Goal: Book appointment/travel/reservation

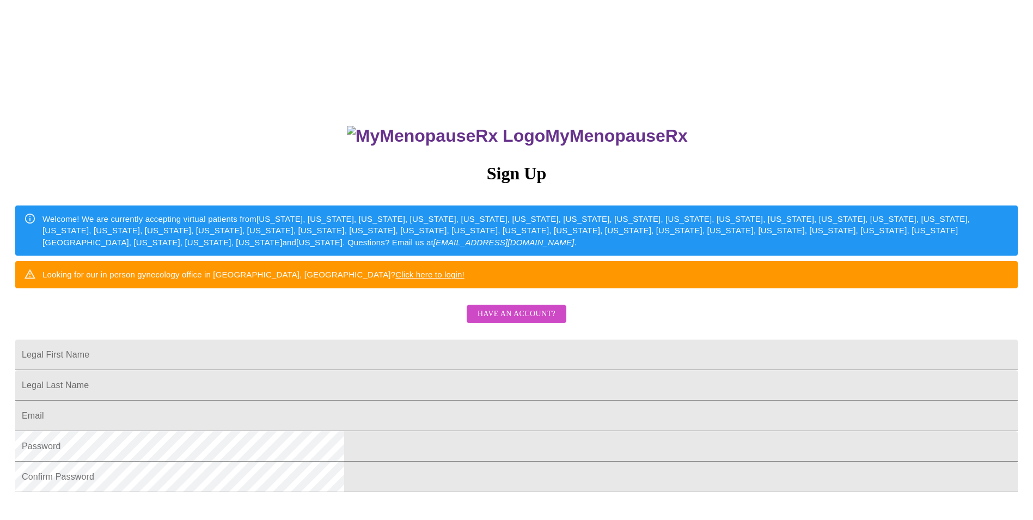
click at [490, 321] on span "Have an account?" at bounding box center [517, 314] width 78 height 14
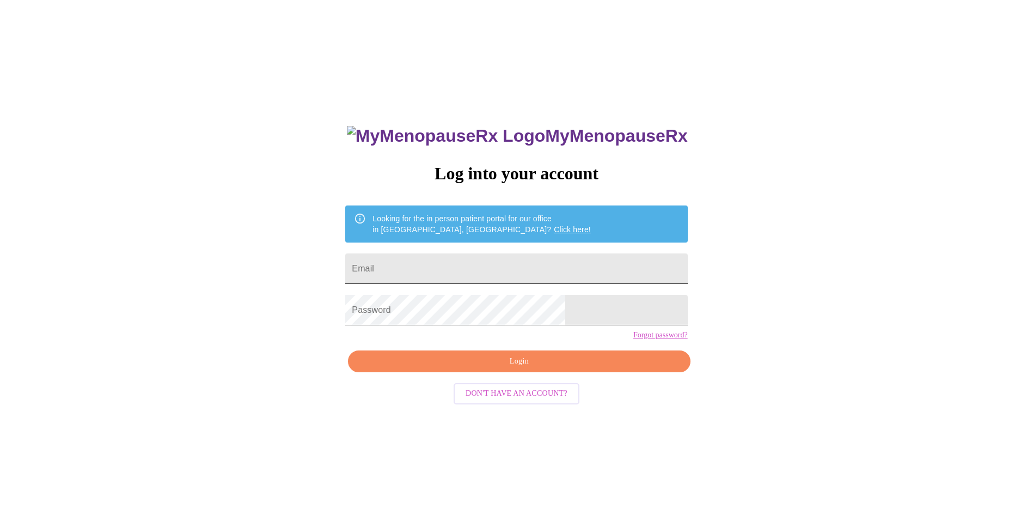
click at [453, 259] on input "Email" at bounding box center [516, 268] width 342 height 31
type input "[EMAIL_ADDRESS][DOMAIN_NAME]"
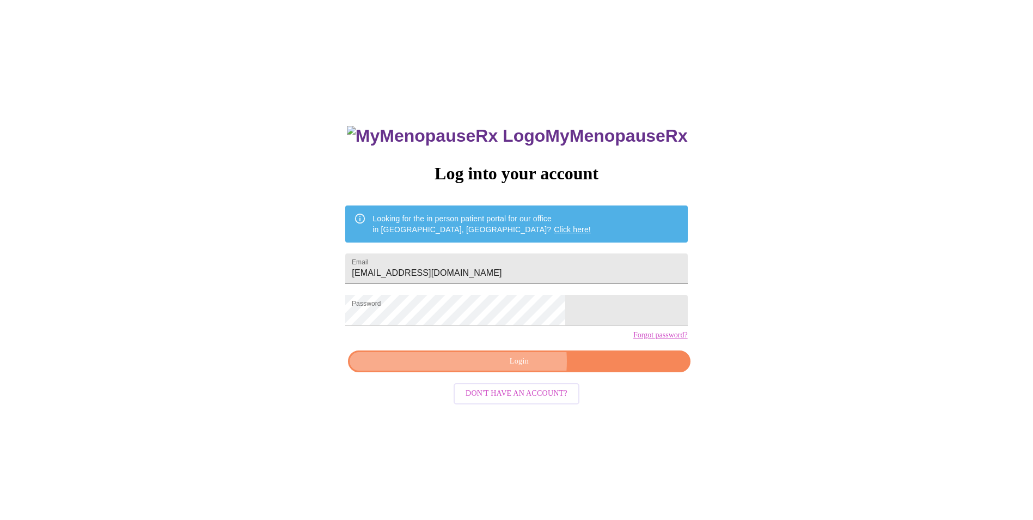
click at [513, 368] on span "Login" at bounding box center [519, 362] width 317 height 14
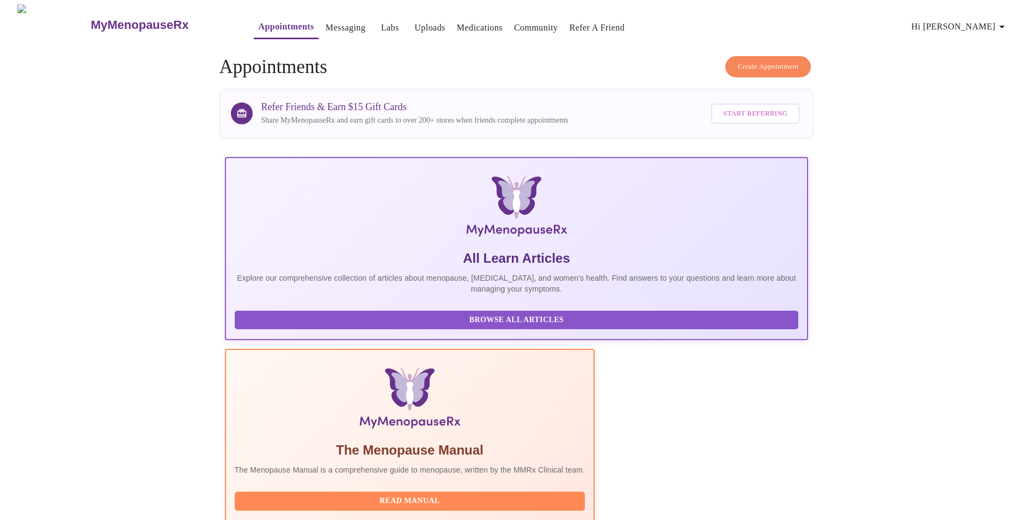
scroll to position [218, 0]
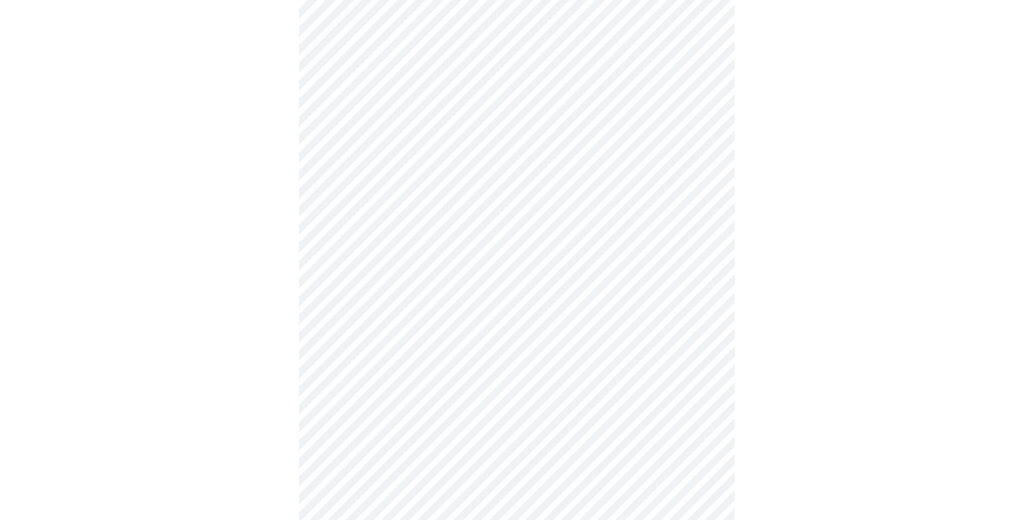
scroll to position [442, 0]
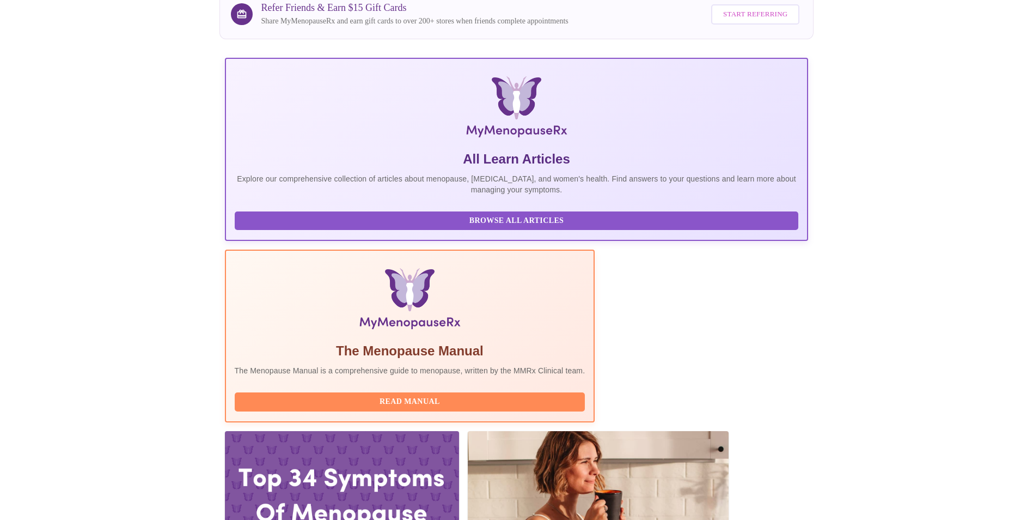
scroll to position [109, 0]
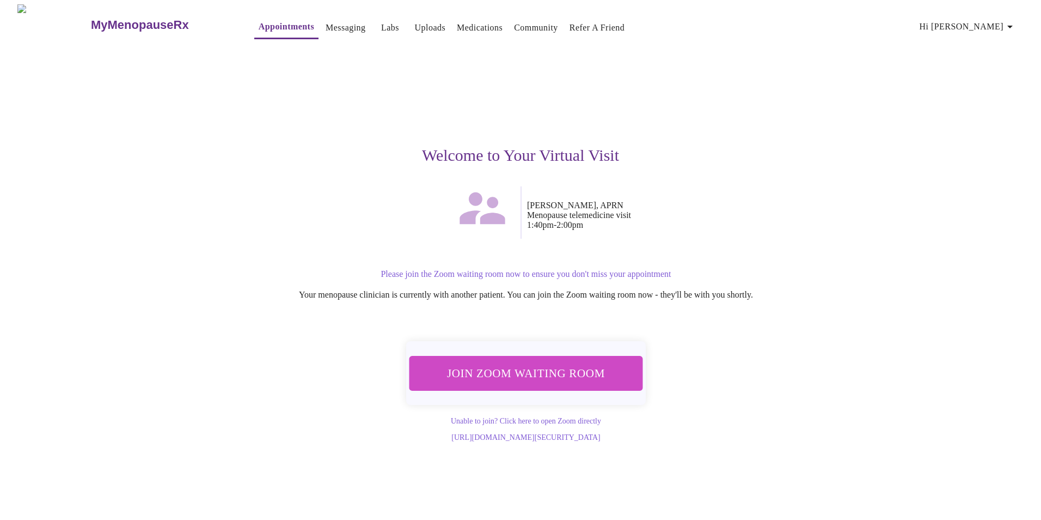
click at [576, 380] on button "Join Zoom Waiting Room" at bounding box center [527, 373] width 234 height 34
